Goal: Use online tool/utility: Utilize a website feature to perform a specific function

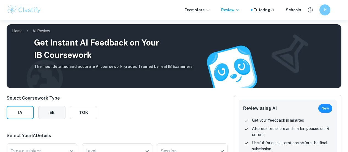
scroll to position [83, 0]
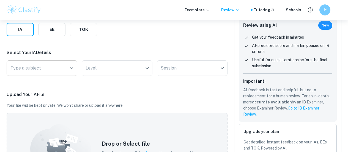
click at [51, 67] on input "Type a subject" at bounding box center [37, 68] width 57 height 10
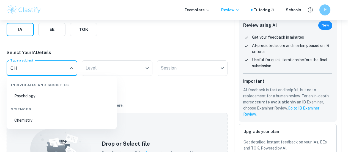
click at [30, 117] on li "Chemistry" at bounding box center [62, 120] width 106 height 13
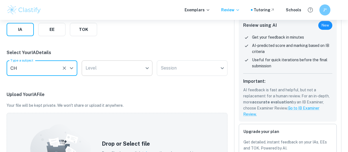
type input "Chemistry"
click at [109, 70] on body "We value your privacy We use cookies to enhance your browsing experience, serve…" at bounding box center [174, 13] width 348 height 152
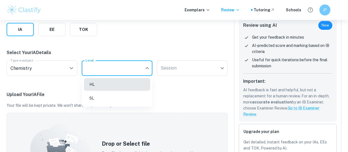
click at [105, 85] on li "HL" at bounding box center [117, 84] width 66 height 13
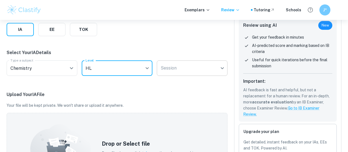
click at [171, 72] on body "We value your privacy We use cookies to enhance your browsing experience, serve…" at bounding box center [174, 13] width 348 height 152
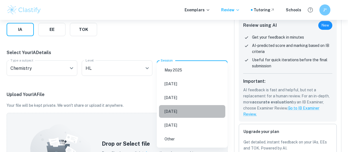
click at [189, 112] on li "[DATE]" at bounding box center [192, 111] width 66 height 13
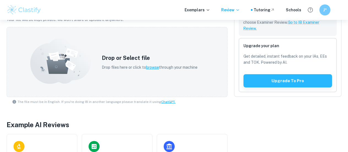
scroll to position [169, 0]
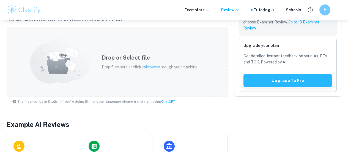
click at [153, 66] on span "browse" at bounding box center [152, 67] width 13 height 4
